Goal: Use online tool/utility: Utilize a website feature to perform a specific function

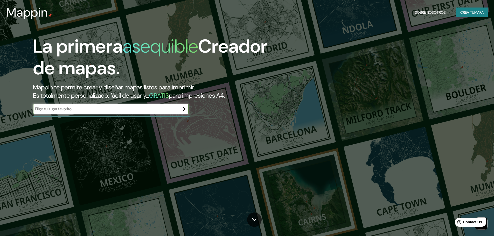
click at [134, 111] on input "text" at bounding box center [105, 109] width 145 height 6
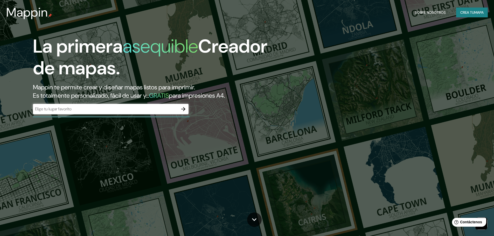
drag, startPoint x: 145, startPoint y: 141, endPoint x: 147, endPoint y: 140, distance: 2.8
click at [145, 141] on div "La primera asequible Creador de mapas. Mappin te permite crear y diseñar mapas …" at bounding box center [247, 118] width 494 height 236
click at [181, 111] on icon "button" at bounding box center [183, 109] width 6 height 6
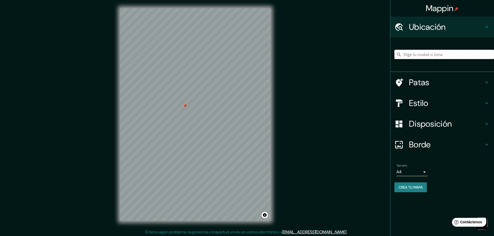
click at [413, 55] on input "Elige tu ciudad o zona" at bounding box center [444, 54] width 100 height 9
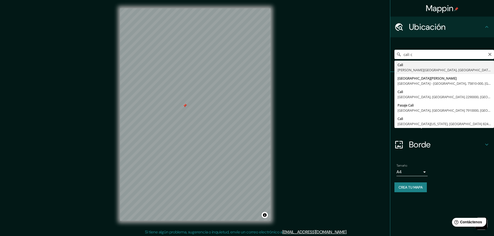
type input "[GEOGRAPHIC_DATA], [PERSON_NAME][GEOGRAPHIC_DATA], [GEOGRAPHIC_DATA]"
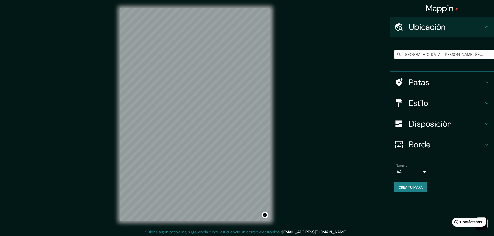
click at [445, 120] on font "Disposición" at bounding box center [430, 123] width 43 height 11
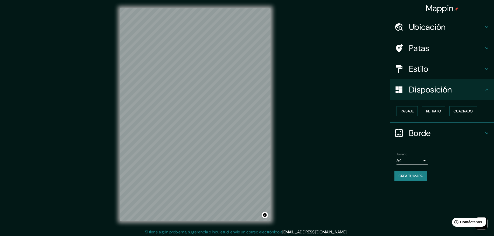
click at [441, 134] on h4 "Borde" at bounding box center [446, 133] width 75 height 10
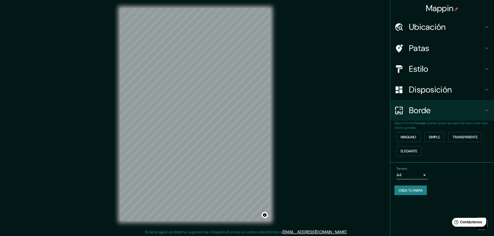
click at [443, 123] on font ": puedes opacar las capas del marco para crear efectos geniales." at bounding box center [440, 125] width 93 height 9
click at [450, 75] on div "Estilo" at bounding box center [442, 69] width 104 height 21
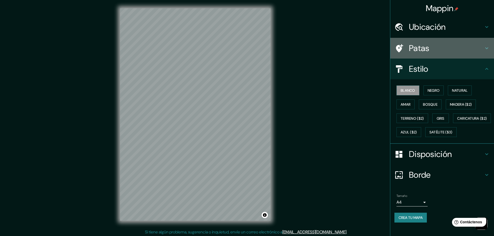
click at [448, 48] on h4 "Patas" at bounding box center [446, 48] width 75 height 10
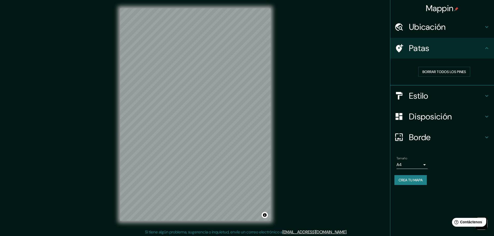
click at [454, 24] on h4 "Ubicación" at bounding box center [446, 27] width 75 height 10
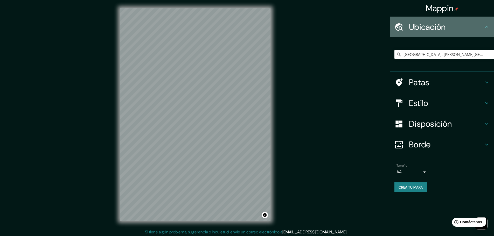
click at [454, 24] on h4 "Ubicación" at bounding box center [446, 27] width 75 height 10
